Goal: Task Accomplishment & Management: Manage account settings

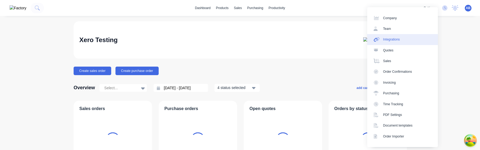
click at [418, 41] on link "Integrations" at bounding box center [402, 39] width 71 height 11
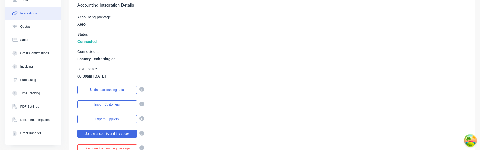
scroll to position [76, 0]
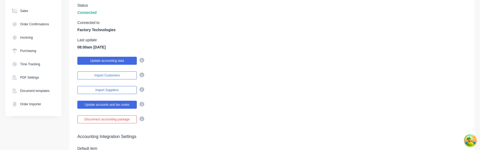
click at [117, 62] on button "Update accounting data" at bounding box center [106, 61] width 59 height 8
